Goal: Information Seeking & Learning: Check status

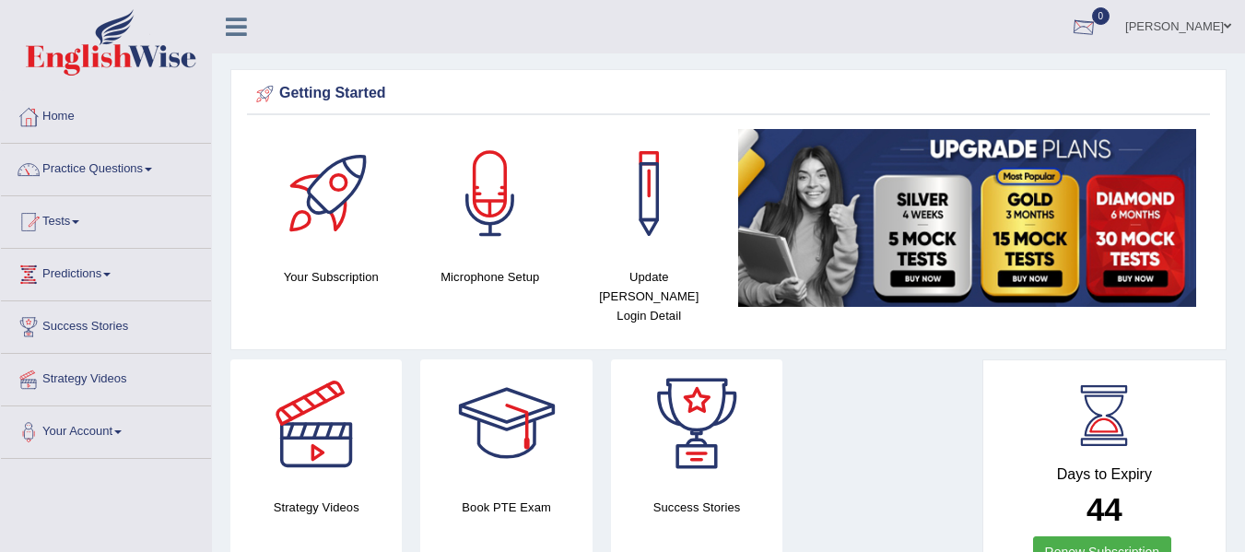
click at [1070, 36] on div at bounding box center [1084, 28] width 28 height 28
click at [938, 77] on strong "See All Alerts" at bounding box center [967, 77] width 82 height 15
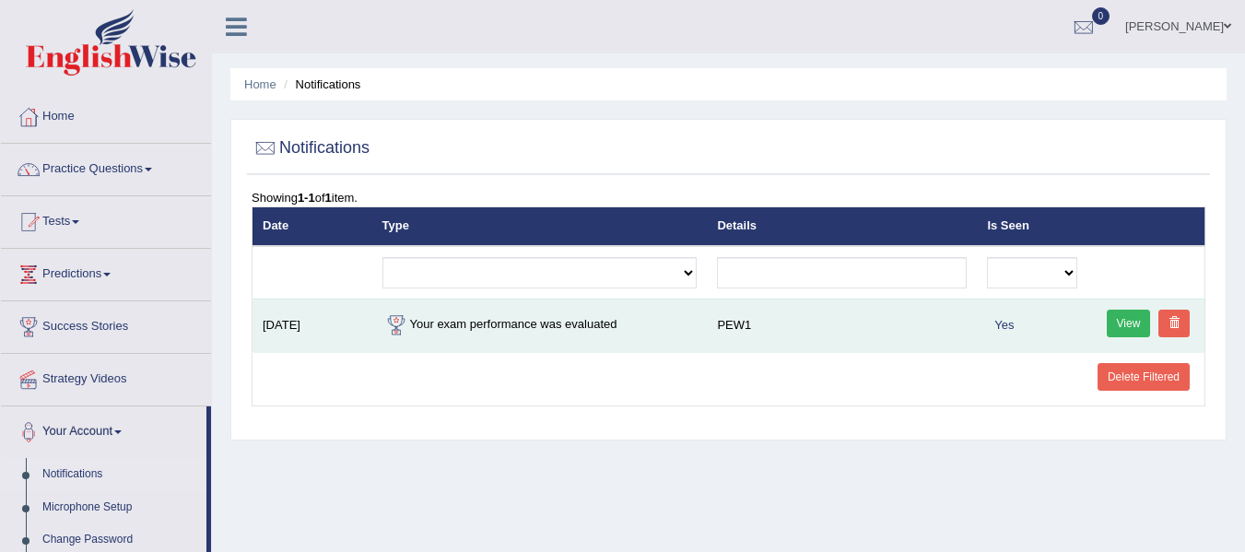
click at [1108, 323] on link "View" at bounding box center [1128, 324] width 44 height 28
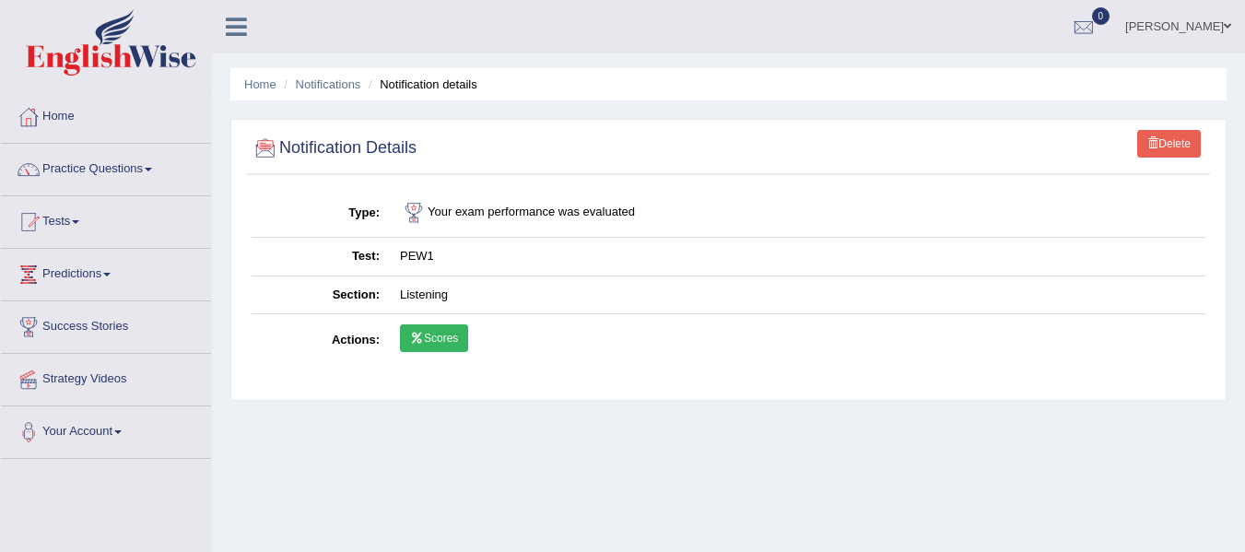
click at [254, 146] on div at bounding box center [265, 148] width 28 height 28
click at [77, 228] on link "Tests" at bounding box center [106, 219] width 210 height 46
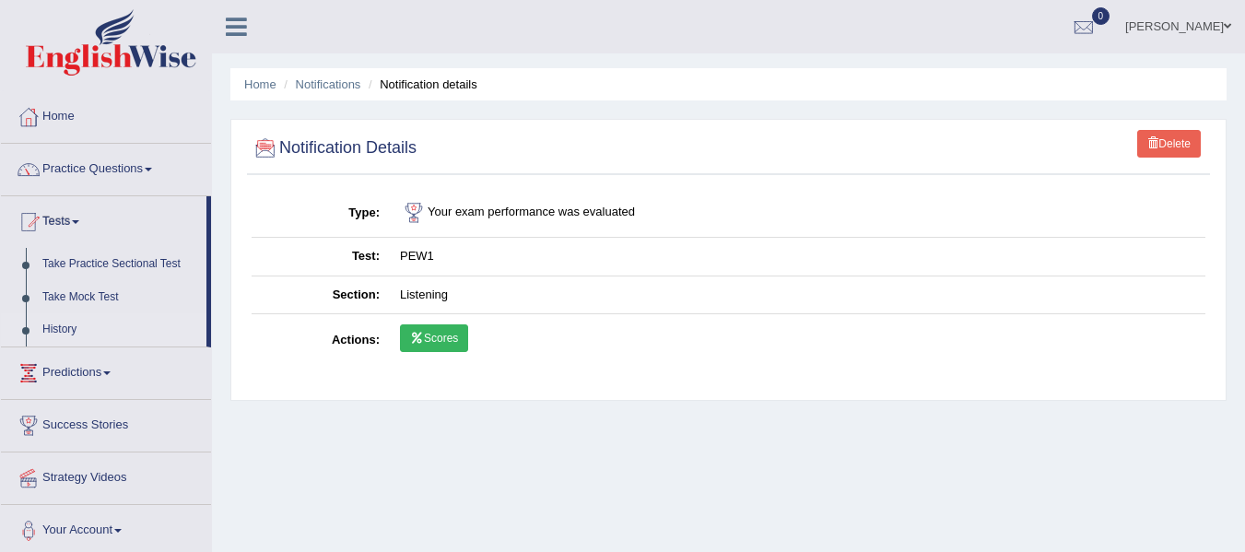
click at [66, 332] on link "History" at bounding box center [120, 329] width 172 height 33
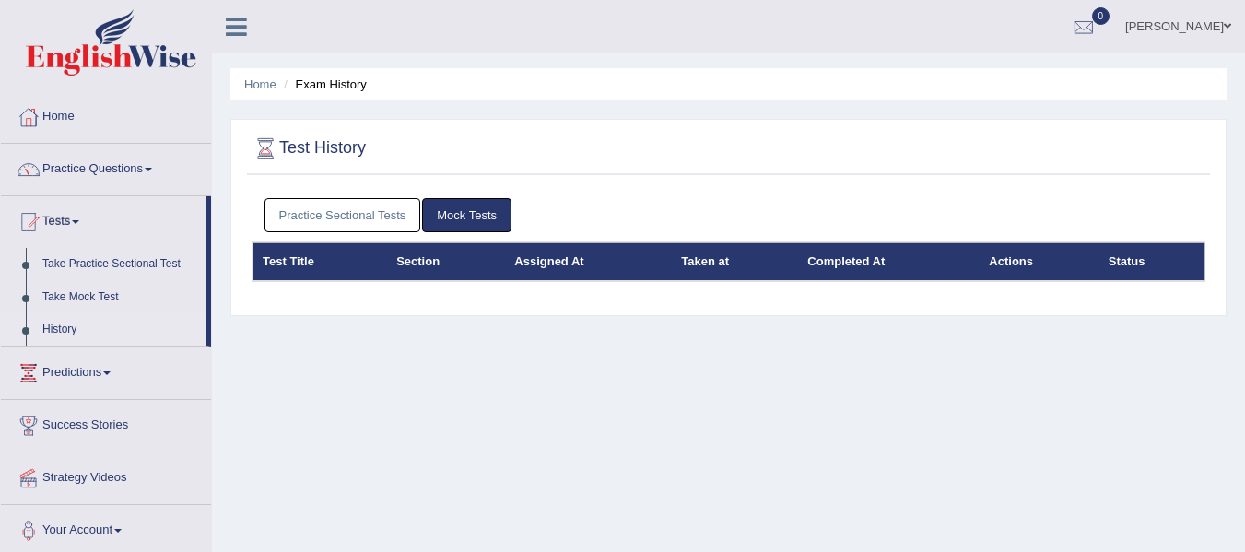
click at [473, 213] on link "Mock Tests" at bounding box center [466, 215] width 89 height 34
click at [342, 216] on link "Practice Sectional Tests" at bounding box center [342, 215] width 157 height 34
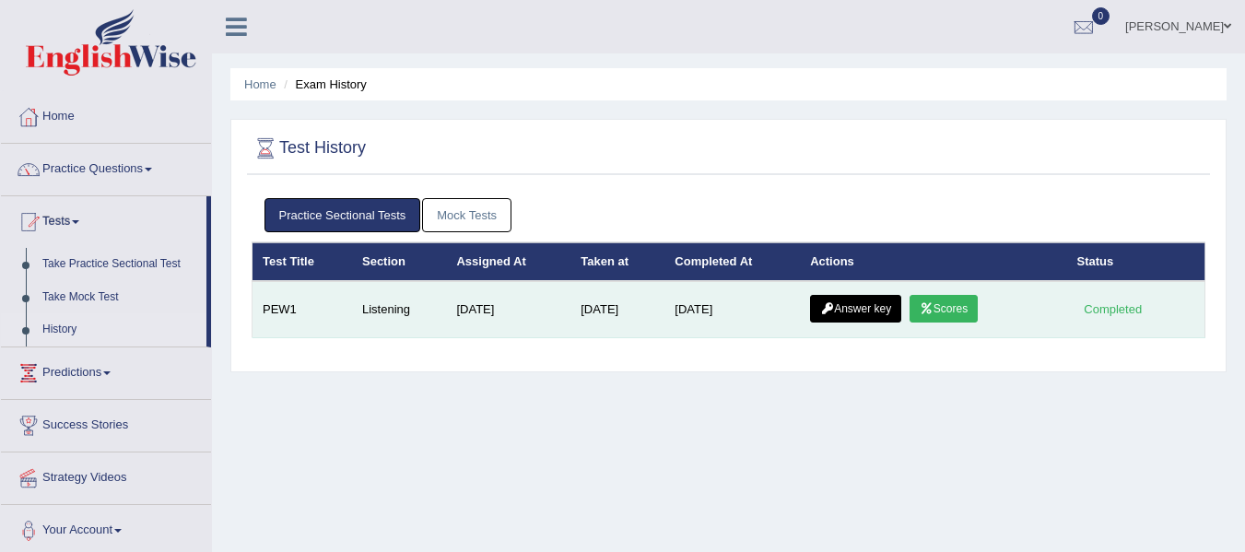
click at [857, 316] on link "Answer key" at bounding box center [855, 309] width 91 height 28
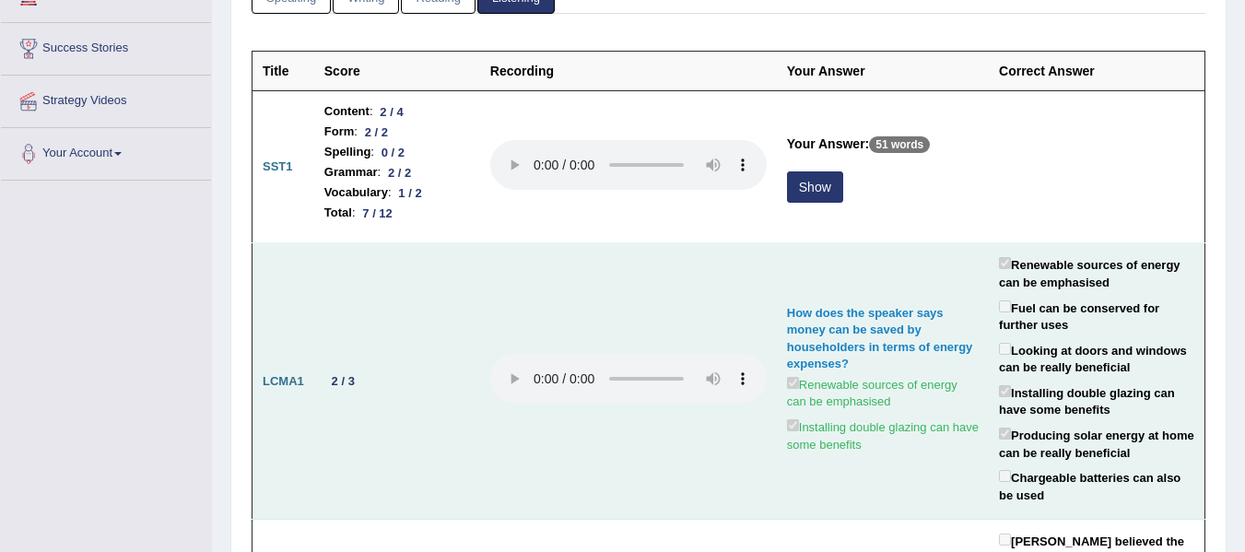
scroll to position [247, 0]
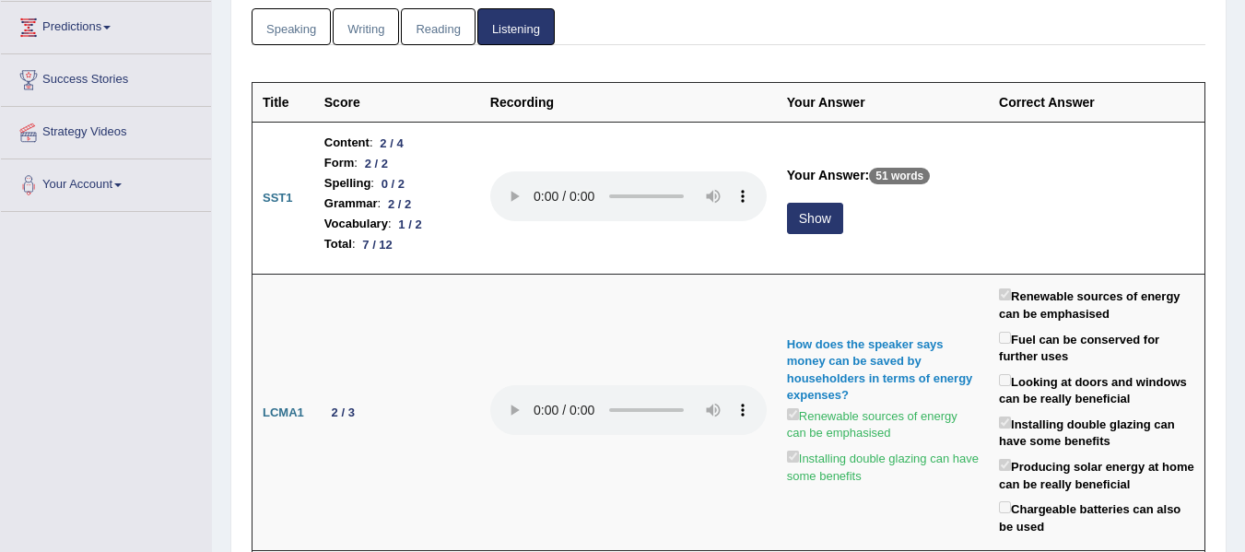
click at [444, 28] on link "Reading" at bounding box center [438, 27] width 74 height 38
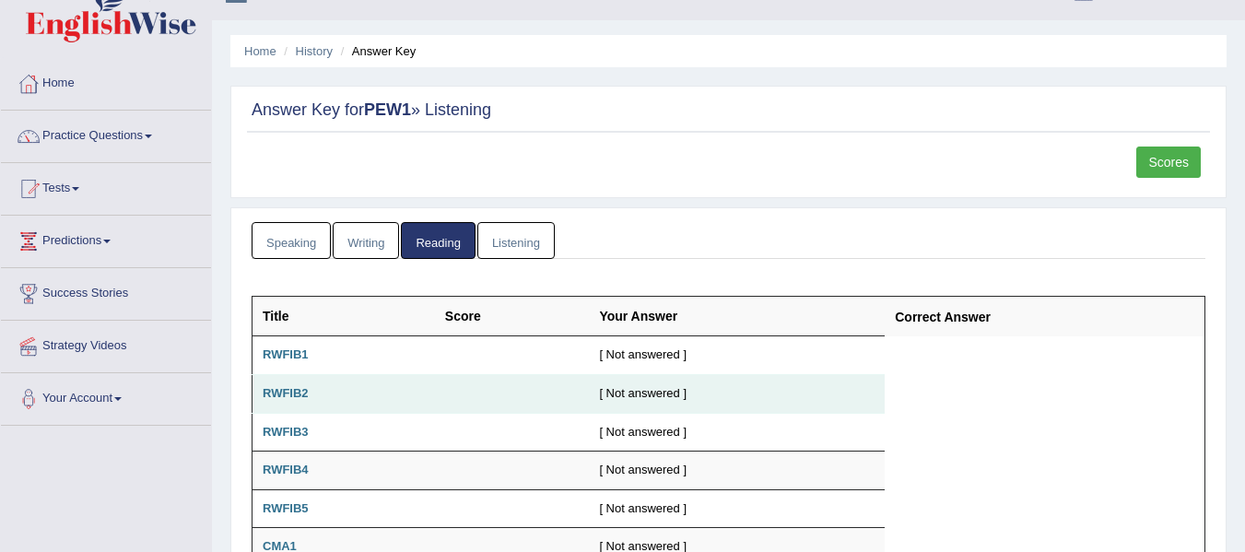
scroll to position [0, 0]
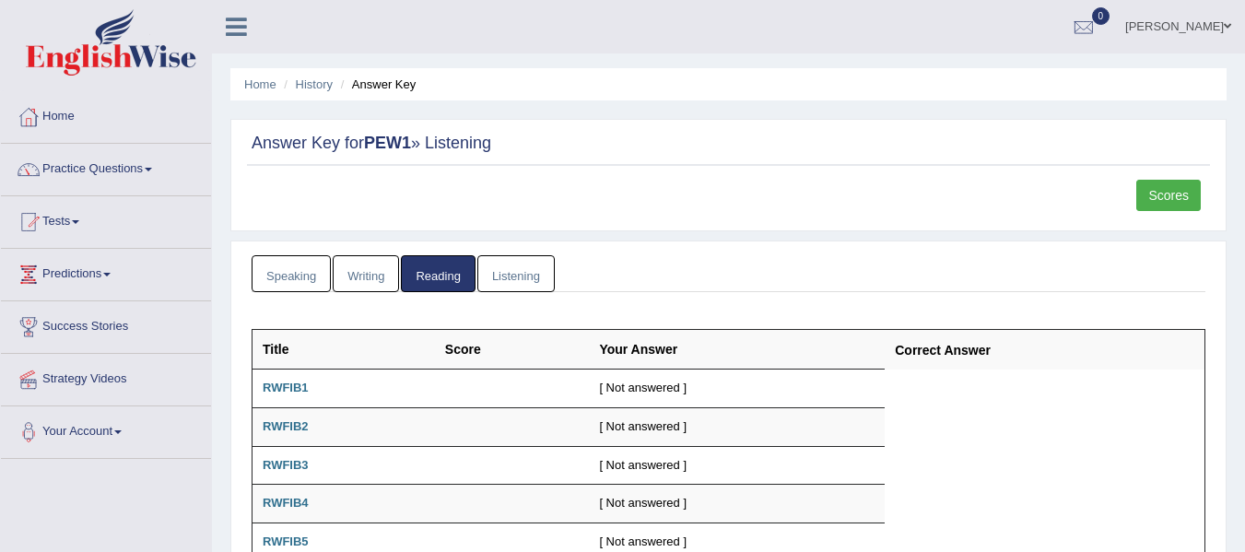
click at [372, 275] on link "Writing" at bounding box center [366, 274] width 66 height 38
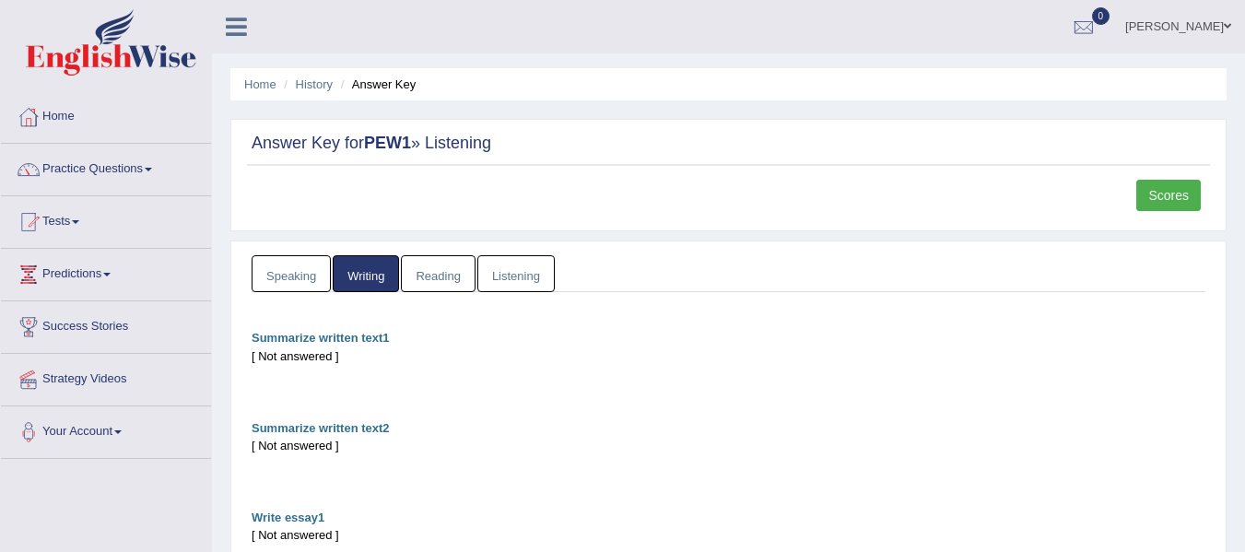
click at [259, 281] on link "Speaking" at bounding box center [290, 274] width 79 height 38
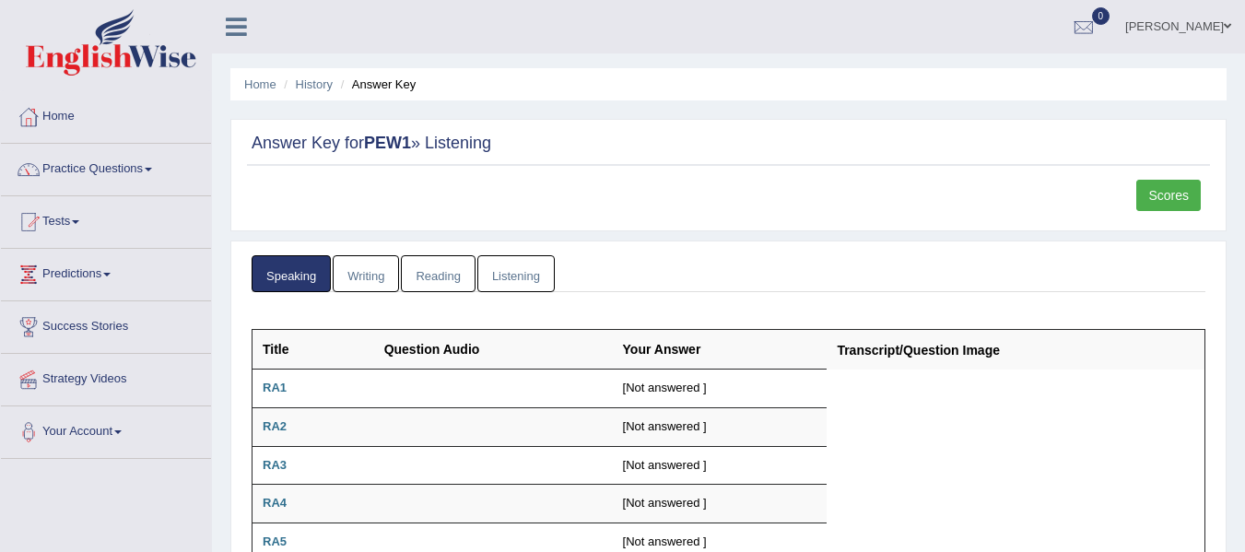
click at [500, 270] on link "Listening" at bounding box center [515, 274] width 77 height 38
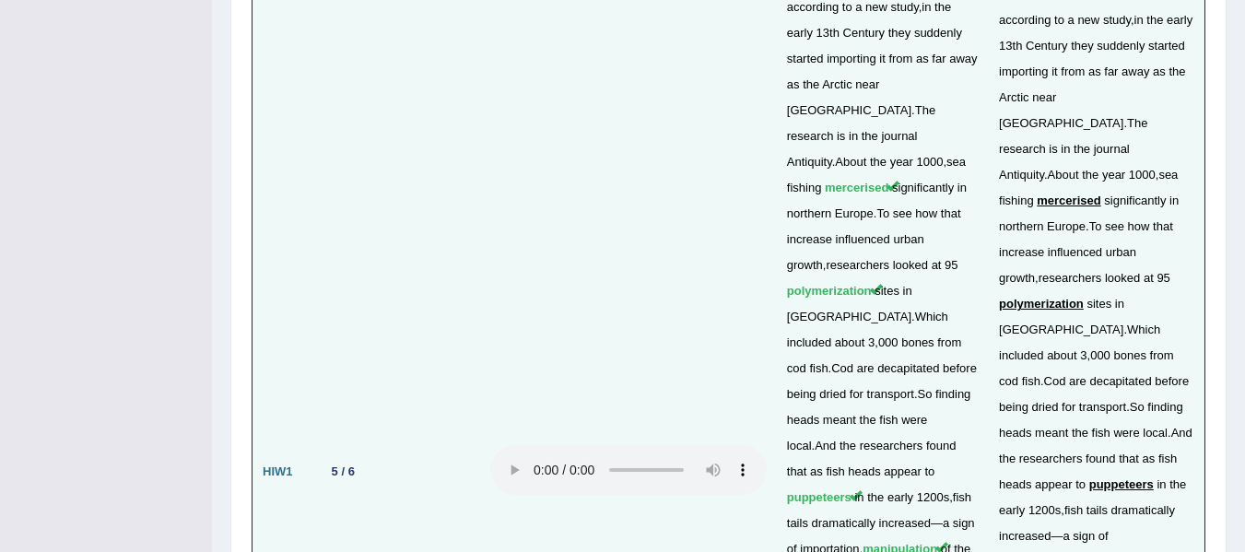
scroll to position [4330, 0]
